Goal: Communication & Community: Answer question/provide support

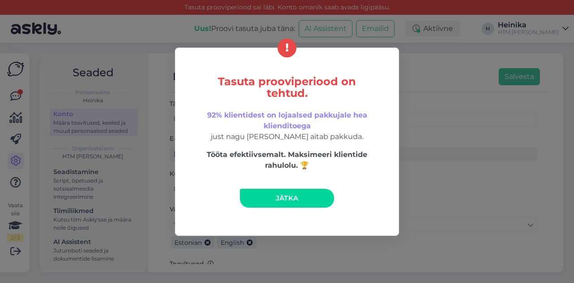
click at [280, 195] on span "Jätka" at bounding box center [287, 198] width 23 height 9
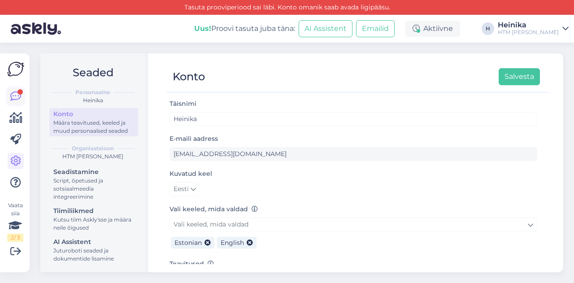
click at [15, 99] on icon at bounding box center [15, 96] width 11 height 11
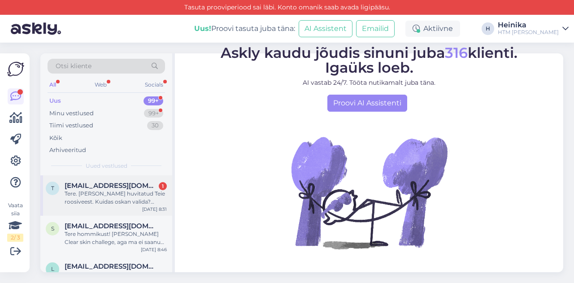
click at [101, 194] on div "Tere. [PERSON_NAME] huvitatud Teie roosiveest. Kuidas oskan valida? Mõlemad tun…" at bounding box center [116, 198] width 102 height 16
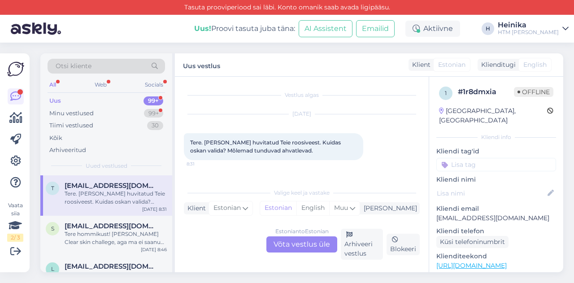
click at [289, 241] on div "Estonian to Estonian Võta vestlus üle" at bounding box center [301, 244] width 71 height 16
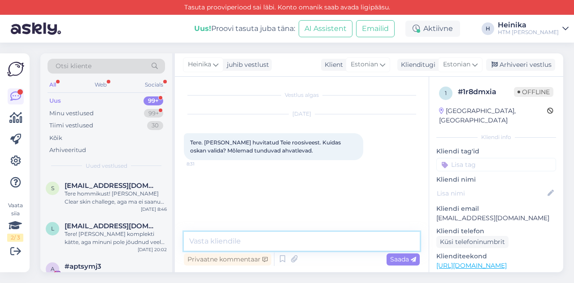
click at [289, 242] on textarea at bounding box center [302, 241] width 236 height 19
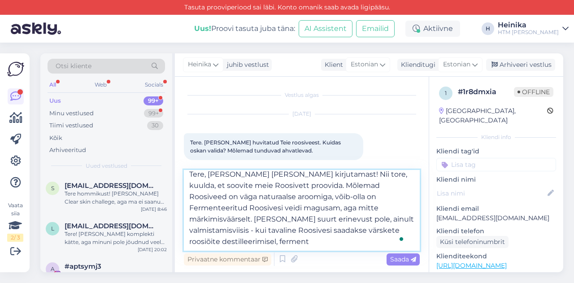
scroll to position [11, 0]
click at [245, 245] on textarea "Tere, [PERSON_NAME] [PERSON_NAME] kirjutamast! Nii tore, kuulda, et soovite mei…" at bounding box center [302, 210] width 236 height 81
click at [301, 247] on textarea "Tere, [PERSON_NAME] [PERSON_NAME] kirjutamast! Nii tore, kuulda, et soovite mei…" at bounding box center [302, 210] width 236 height 81
paste textarea "rooside aurudestillatsiooni (roosipudru) jääke fermenteerides"
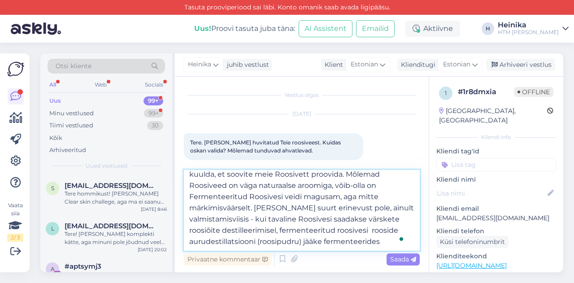
scroll to position [27, 0]
drag, startPoint x: 282, startPoint y: 227, endPoint x: 306, endPoint y: 227, distance: 24.2
click at [306, 227] on textarea "Tere, [PERSON_NAME] [PERSON_NAME] kirjutamast! Nii tore, kuulda, et soovite mei…" at bounding box center [302, 210] width 236 height 81
click at [279, 231] on textarea "Tere, [PERSON_NAME] [PERSON_NAME] kirjutamast! Nii tore, kuulda, et soovite mei…" at bounding box center [302, 210] width 236 height 81
click at [322, 243] on textarea "Tere, [PERSON_NAME] [PERSON_NAME] kirjutamast! Nii tore, kuulda, et soovite mei…" at bounding box center [302, 210] width 236 height 81
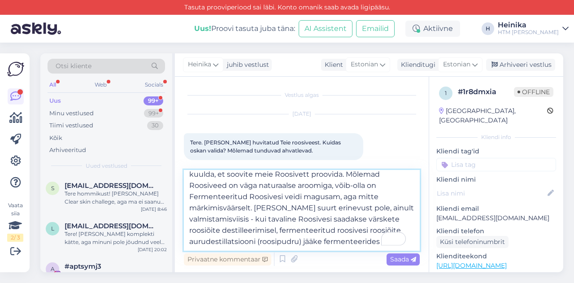
paste textarea "See protsess annab roosivee imelistele omadustele veel lisaks juurde ka probioo…"
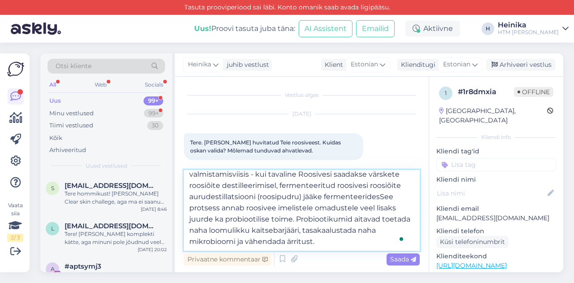
click at [193, 201] on textarea "Tere, [PERSON_NAME] [PERSON_NAME] kirjutamast! Nii tore, kuulda, et soovite mei…" at bounding box center [302, 210] width 236 height 81
drag, startPoint x: 233, startPoint y: 203, endPoint x: 206, endPoint y: 203, distance: 26.9
click at [206, 203] on textarea "Tere, [PERSON_NAME] [PERSON_NAME] kirjutamast! Nii tore, kuulda, et soovite mei…" at bounding box center [302, 210] width 236 height 81
click at [284, 201] on textarea "Tere, [PERSON_NAME] [PERSON_NAME] kirjutamast! Nii tore, kuulda, et soovite mei…" at bounding box center [302, 210] width 236 height 81
click at [387, 201] on textarea "Tere, [PERSON_NAME] [PERSON_NAME] kirjutamast! Nii tore, kuulda, et soovite mei…" at bounding box center [302, 210] width 236 height 81
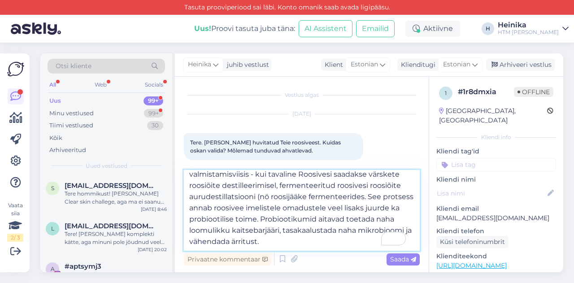
drag, startPoint x: 226, startPoint y: 213, endPoint x: 189, endPoint y: 212, distance: 37.2
click at [189, 212] on textarea "Tere, [PERSON_NAME] [PERSON_NAME] kirjutamast! Nii tore, kuulda, et soovite mei…" at bounding box center [302, 210] width 236 height 81
click at [386, 203] on textarea "Tere, [PERSON_NAME] [PERSON_NAME] kirjutamast! Nii tore, kuulda, et soovite mei…" at bounding box center [302, 210] width 236 height 81
drag, startPoint x: 189, startPoint y: 211, endPoint x: 269, endPoint y: 213, distance: 79.9
click at [269, 213] on textarea "Tere, [PERSON_NAME] [PERSON_NAME] kirjutamast! Nii tore, kuulda, et soovite mei…" at bounding box center [302, 210] width 236 height 81
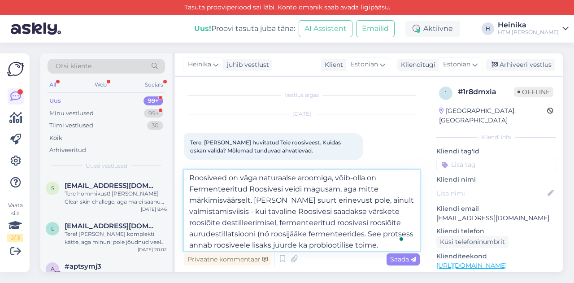
scroll to position [0, 0]
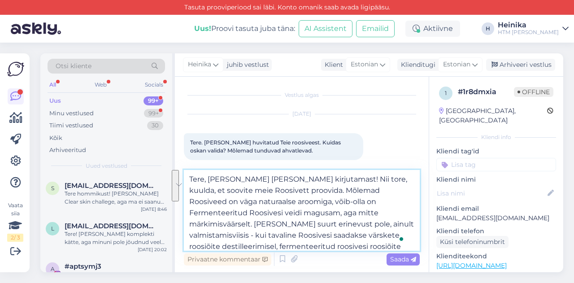
drag, startPoint x: 261, startPoint y: 201, endPoint x: 331, endPoint y: 225, distance: 74.5
click at [331, 225] on textarea "Tere, [PERSON_NAME] [PERSON_NAME] kirjutamast! Nii tore, kuulda, et soovite mei…" at bounding box center [302, 210] width 236 height 81
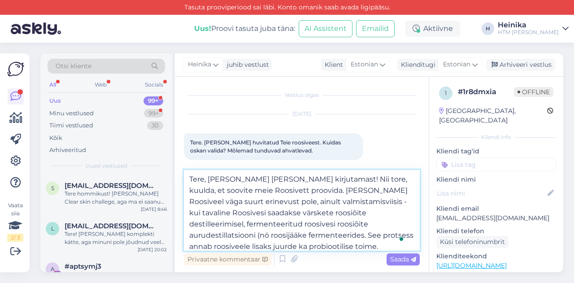
click at [347, 224] on textarea "Tere, [PERSON_NAME] [PERSON_NAME] kirjutamast! Nii tore, kuulda, et soovite mei…" at bounding box center [302, 210] width 236 height 81
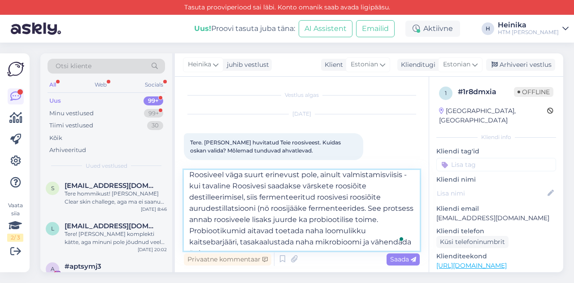
scroll to position [39, 0]
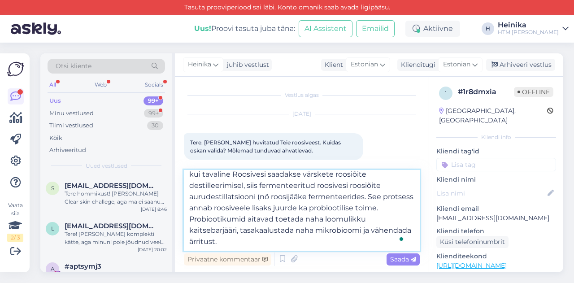
click at [279, 197] on textarea "Tere, [PERSON_NAME] [PERSON_NAME] kirjutamast! Nii tore, kuulda, et soovite mei…" at bounding box center [302, 210] width 236 height 81
drag, startPoint x: 261, startPoint y: 208, endPoint x: 269, endPoint y: 208, distance: 8.1
click at [269, 208] on textarea "Tere, [PERSON_NAME] [PERSON_NAME] kirjutamast! Nii tore, kuulda, et soovite mei…" at bounding box center [302, 210] width 236 height 81
click at [371, 208] on textarea "Tere, [PERSON_NAME] [PERSON_NAME] kirjutamast! Nii tore, kuulda, et soovite mei…" at bounding box center [302, 210] width 236 height 81
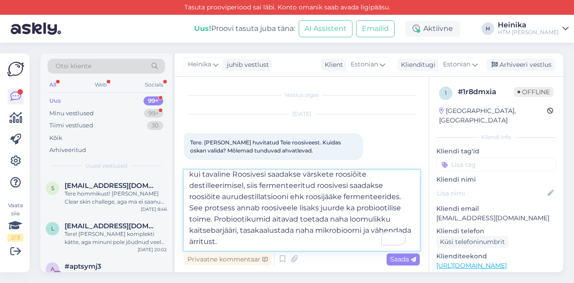
click at [282, 239] on textarea "Tere, [PERSON_NAME] [PERSON_NAME] kirjutamast! Nii tore, kuulda, et soovite mei…" at bounding box center [302, 210] width 236 height 81
paste textarea "Mõlemad Roosiveed on väga naturaalse aroomiga, võib-olla on Fermenteeritud Roos…"
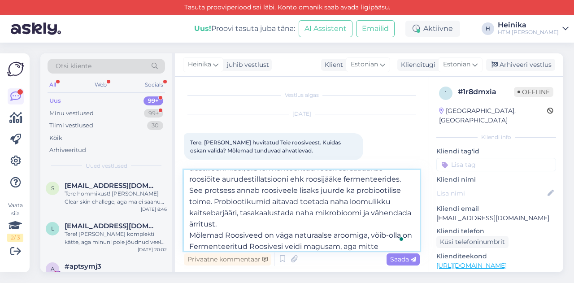
scroll to position [79, 0]
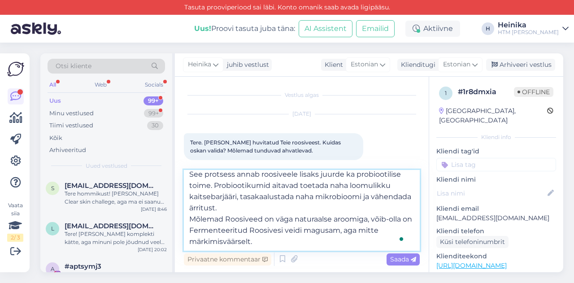
click at [190, 223] on textarea "Tere, [PERSON_NAME] [PERSON_NAME] kirjutamast! Nii tore, kuulda, et soovite mei…" at bounding box center [302, 210] width 236 height 81
drag, startPoint x: 301, startPoint y: 221, endPoint x: 314, endPoint y: 225, distance: 13.8
click at [314, 225] on textarea "Tere, [PERSON_NAME] [PERSON_NAME] kirjutamast! Nii tore, kuulda, et soovite mei…" at bounding box center [302, 210] width 236 height 81
drag, startPoint x: 345, startPoint y: 231, endPoint x: 327, endPoint y: 231, distance: 17.5
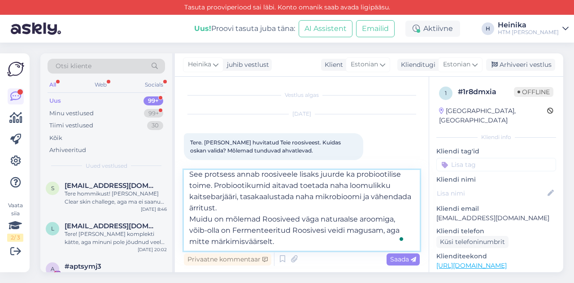
click at [327, 231] on textarea "Tere, [PERSON_NAME] [PERSON_NAME] kirjutamast! Nii tore, kuulda, et soovite mei…" at bounding box center [302, 210] width 236 height 81
drag, startPoint x: 231, startPoint y: 234, endPoint x: 223, endPoint y: 233, distance: 9.0
click at [223, 233] on textarea "Tere, [PERSON_NAME] [PERSON_NAME] kirjutamast! Nii tore, kuulda, et soovite mei…" at bounding box center [302, 210] width 236 height 81
click at [351, 240] on textarea "Tere, [PERSON_NAME] [PERSON_NAME] kirjutamast! Nii tore, kuulda, et soovite mei…" at bounding box center [302, 210] width 236 height 81
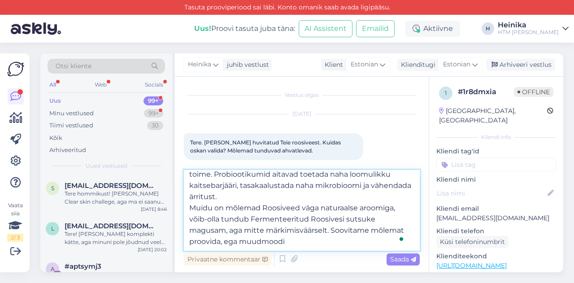
drag, startPoint x: 332, startPoint y: 236, endPoint x: 187, endPoint y: 227, distance: 145.2
click at [187, 227] on textarea "Tere, [PERSON_NAME] [PERSON_NAME] kirjutamast! Nii tore, kuulda, et soovite mei…" at bounding box center [302, 210] width 236 height 81
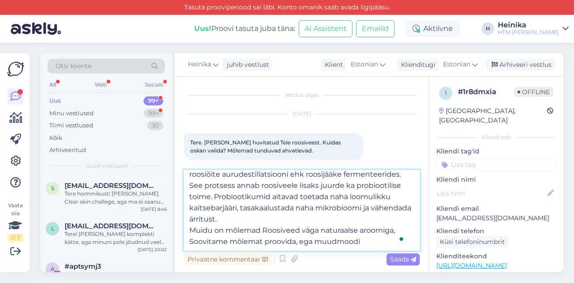
scroll to position [72, 0]
click at [361, 231] on textarea "Tere, [PERSON_NAME] [PERSON_NAME] kirjutamast! Nii tore, kuulda, et soovite mei…" at bounding box center [302, 210] width 236 height 81
click at [370, 242] on textarea "Tere, [PERSON_NAME] [PERSON_NAME] kirjutamast! Nii tore, kuulda, et soovite mei…" at bounding box center [302, 210] width 236 height 81
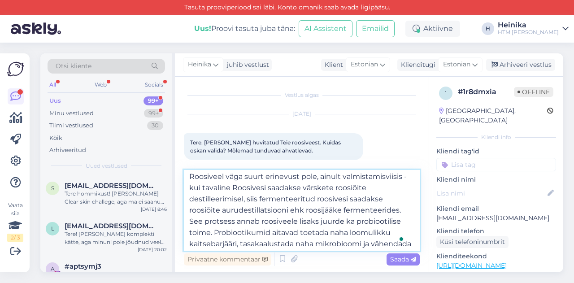
scroll to position [0, 0]
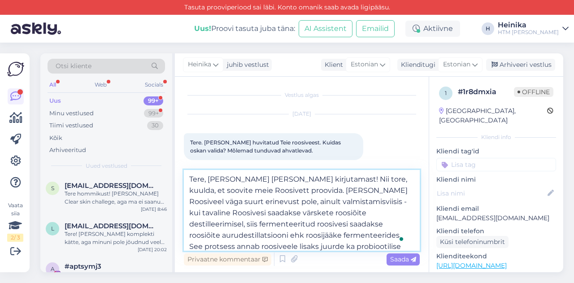
click at [305, 192] on textarea "Tere, [PERSON_NAME] [PERSON_NAME] kirjutamast! Nii tore, kuulda, et soovite mei…" at bounding box center [302, 210] width 236 height 81
drag, startPoint x: 366, startPoint y: 190, endPoint x: 360, endPoint y: 191, distance: 5.9
click at [360, 191] on textarea "Tere, [PERSON_NAME] [PERSON_NAME] kirjutamast! Nii tore kuulda, et soovite meie…" at bounding box center [302, 210] width 236 height 81
click at [260, 201] on textarea "Tere, [PERSON_NAME] [PERSON_NAME] kirjutamast! Nii tore kuulda, et soovid meie …" at bounding box center [302, 210] width 236 height 81
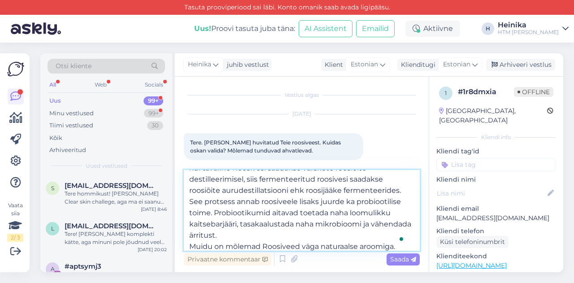
scroll to position [45, 0]
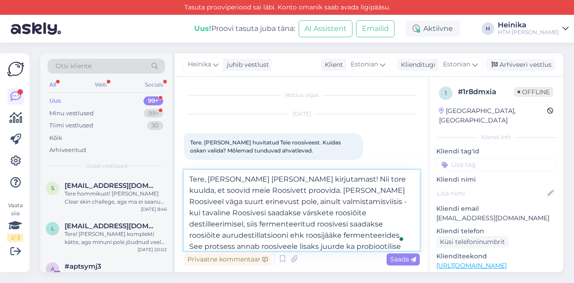
click at [333, 203] on textarea "Tere, [PERSON_NAME] [PERSON_NAME] kirjutamast! Nii tore kuulda, et soovid meie …" at bounding box center [302, 210] width 236 height 81
click at [341, 214] on textarea "Tere, [PERSON_NAME] [PERSON_NAME] kirjutamast! Nii tore kuulda, et soovid meie …" at bounding box center [302, 210] width 236 height 81
click at [192, 236] on textarea "Tere, [PERSON_NAME] [PERSON_NAME] kirjutamast! Nii tore kuulda, et soovid meie …" at bounding box center [302, 210] width 236 height 81
click at [250, 236] on textarea "Tere, [PERSON_NAME] [PERSON_NAME] kirjutamast! Nii tore kuulda, et soovid meie …" at bounding box center [302, 210] width 236 height 81
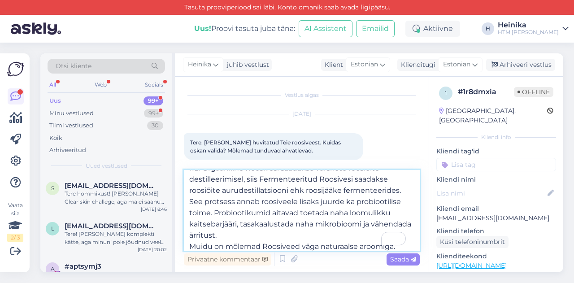
click at [259, 201] on textarea "Tere, [PERSON_NAME] [PERSON_NAME] kirjutamast! Nii tore kuulda, et soovid meie …" at bounding box center [302, 210] width 236 height 81
click at [212, 224] on textarea "Tere, [PERSON_NAME] [PERSON_NAME] kirjutamast! Nii tore kuulda, et soovid meie …" at bounding box center [302, 210] width 236 height 81
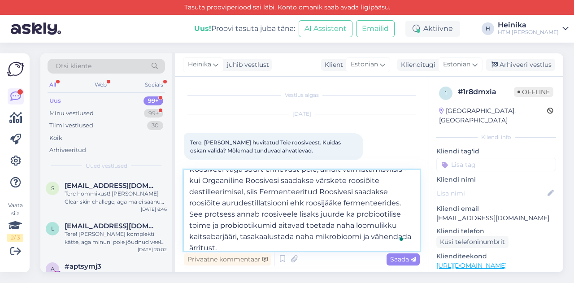
scroll to position [0, 0]
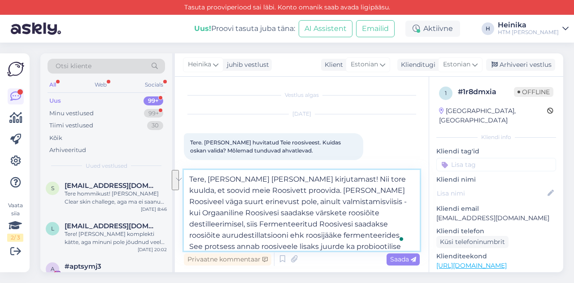
drag, startPoint x: 333, startPoint y: 203, endPoint x: 209, endPoint y: 211, distance: 124.5
click at [209, 211] on textarea "Tere, [PERSON_NAME] [PERSON_NAME] kirjutamast! Nii tore kuulda, et soovid meie …" at bounding box center [302, 210] width 236 height 81
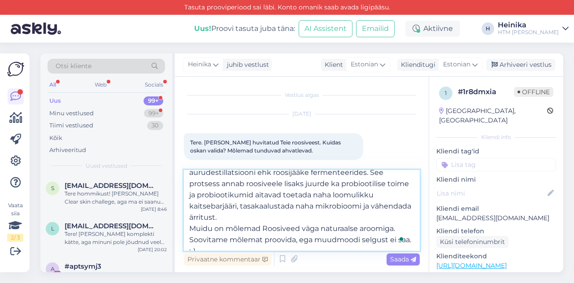
scroll to position [72, 0]
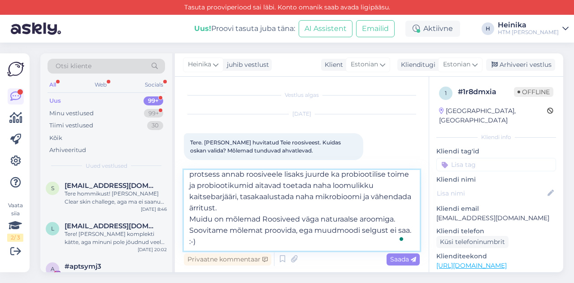
click at [322, 218] on textarea "Tere, [PERSON_NAME] [PERSON_NAME] kirjutamast! Nii tore kuulda, et soovid meie …" at bounding box center [302, 210] width 236 height 81
click at [361, 218] on textarea "Tere, [PERSON_NAME] [PERSON_NAME] kirjutamast! Nii tore kuulda, et soovid meie …" at bounding box center [302, 210] width 236 height 81
click at [310, 244] on textarea "Tere, [PERSON_NAME] [PERSON_NAME] kirjutamast! Nii tore kuulda, et soovid meie …" at bounding box center [302, 210] width 236 height 81
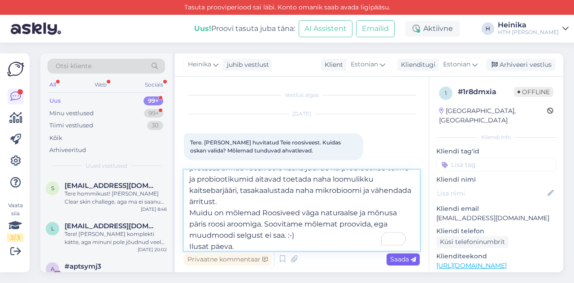
type textarea "Tere, [PERSON_NAME] [PERSON_NAME] kirjutamast! Nii tore kuulda, et soovid meie …"
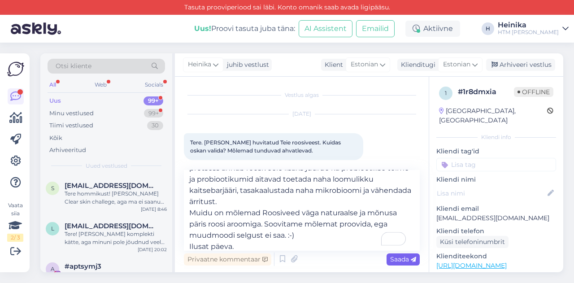
click at [403, 261] on span "Saada" at bounding box center [403, 259] width 26 height 8
